Goal: Find specific page/section: Find specific page/section

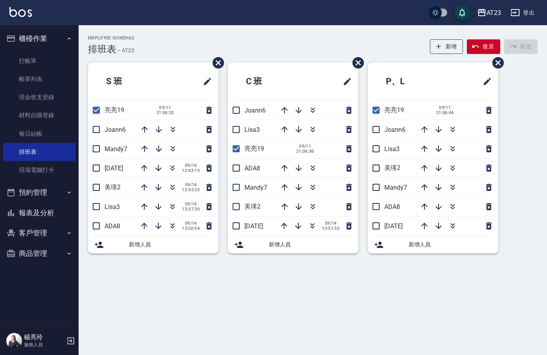
drag, startPoint x: 223, startPoint y: 372, endPoint x: 237, endPoint y: 40, distance: 331.9
click at [237, 40] on div "Employee Schedule 排班表 — AT23 新增 復原 重做" at bounding box center [313, 44] width 450 height 19
click at [239, 107] on input "checkbox" at bounding box center [236, 110] width 17 height 17
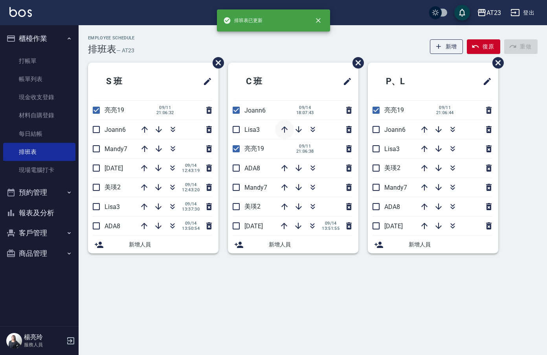
click at [283, 129] on icon "button" at bounding box center [284, 129] width 9 height 9
click at [236, 112] on input "checkbox" at bounding box center [236, 110] width 17 height 17
checkbox input "false"
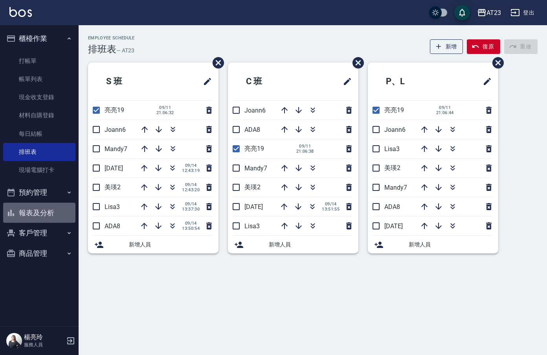
click at [37, 211] on button "報表及分析" at bounding box center [39, 213] width 72 height 20
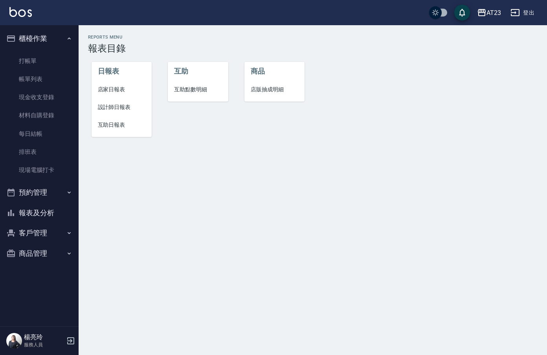
click at [116, 105] on span "設計師日報表" at bounding box center [122, 107] width 48 height 8
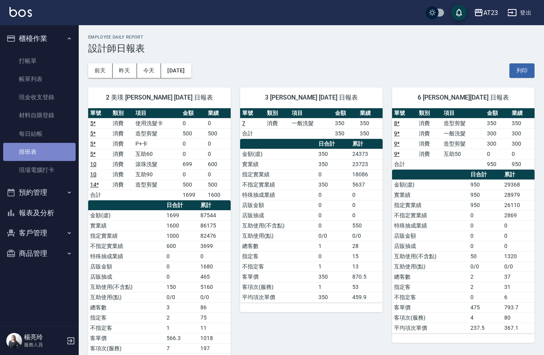
click at [40, 148] on link "排班表" at bounding box center [39, 152] width 72 height 18
